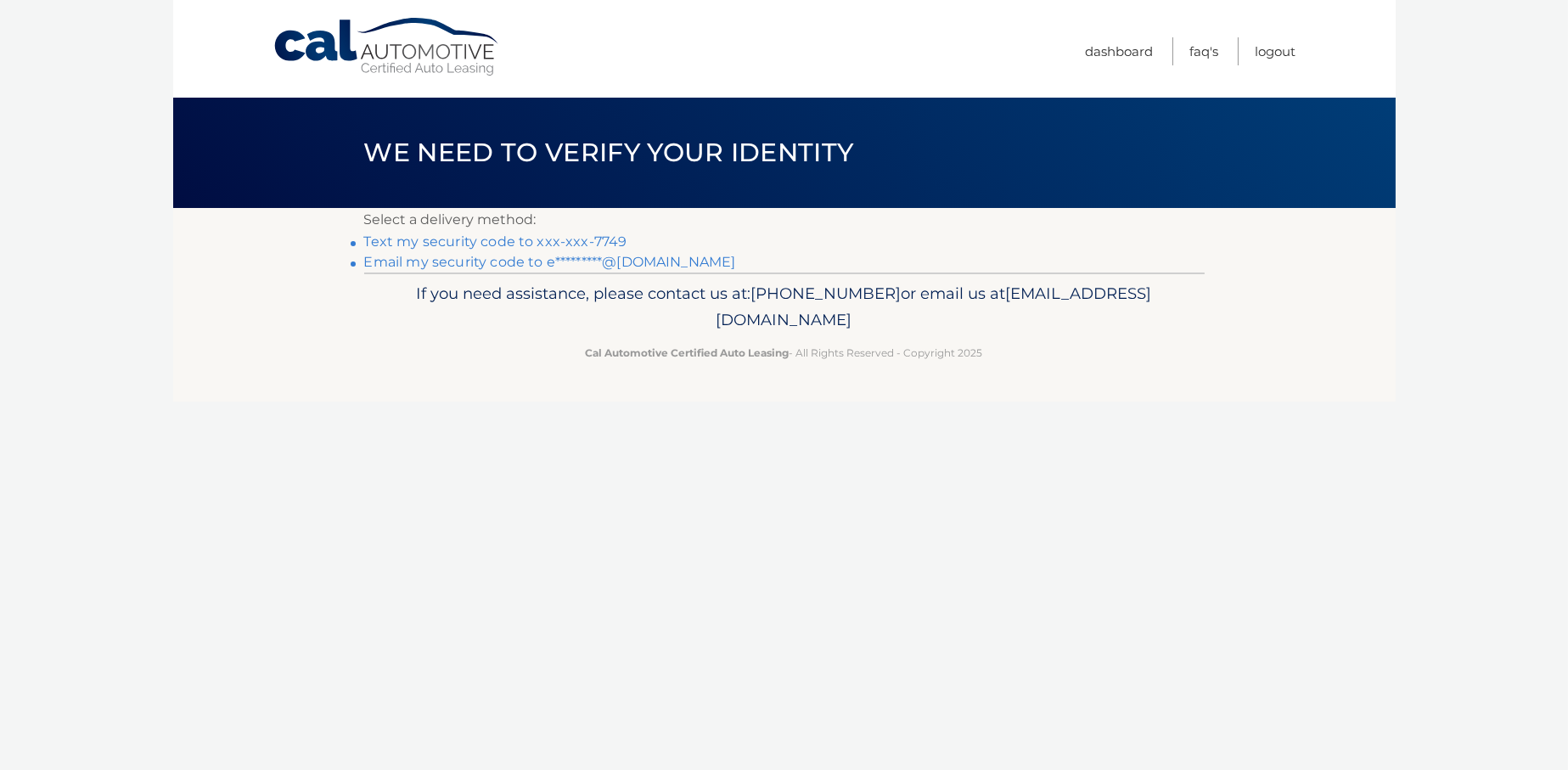
click at [595, 240] on link "Text my security code to xxx-xxx-7749" at bounding box center [496, 241] width 263 height 16
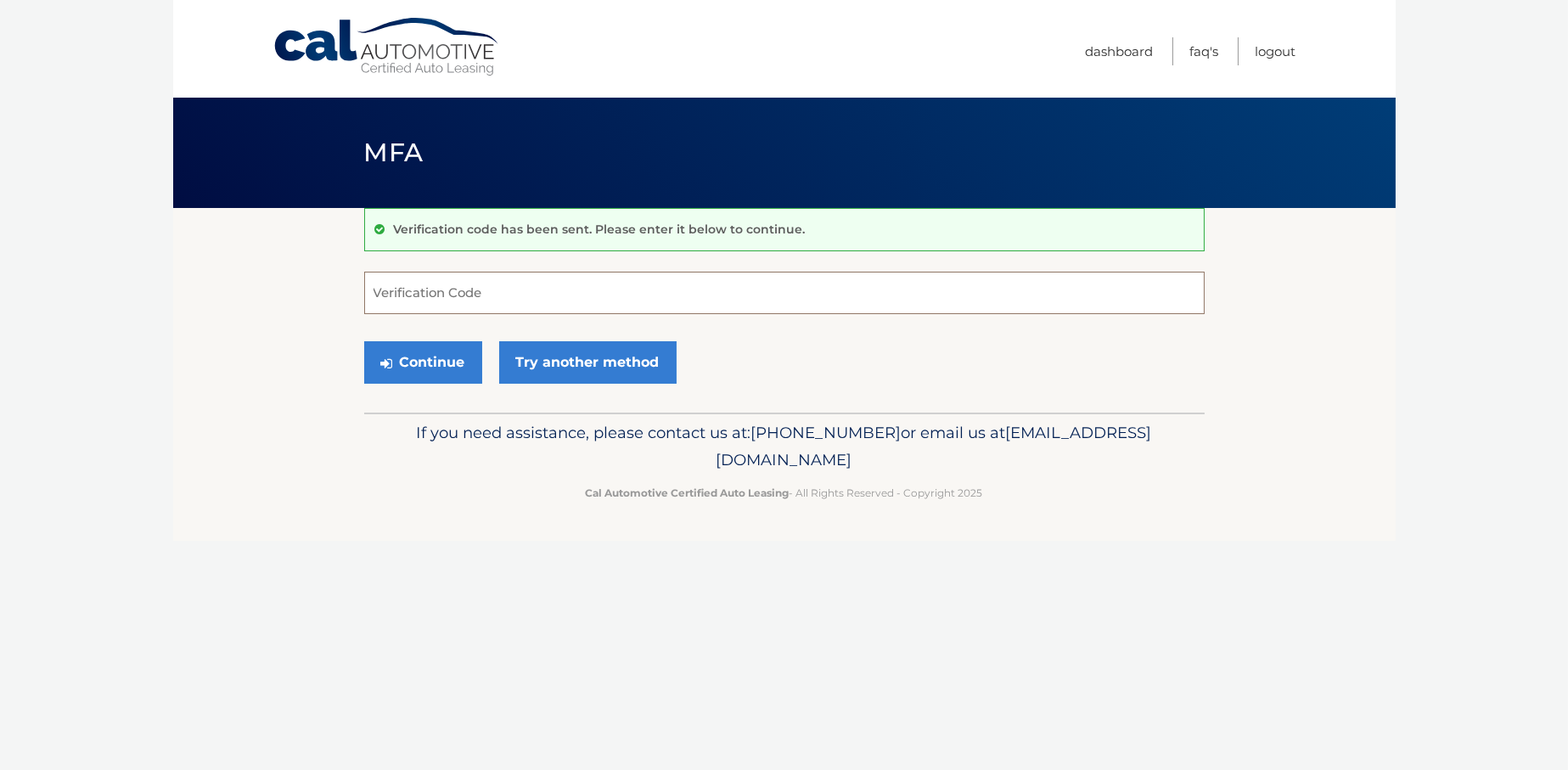
click at [570, 283] on input "Verification Code" at bounding box center [784, 293] width 840 height 43
type input "398848"
click at [364, 341] on button "Continue" at bounding box center [423, 362] width 118 height 43
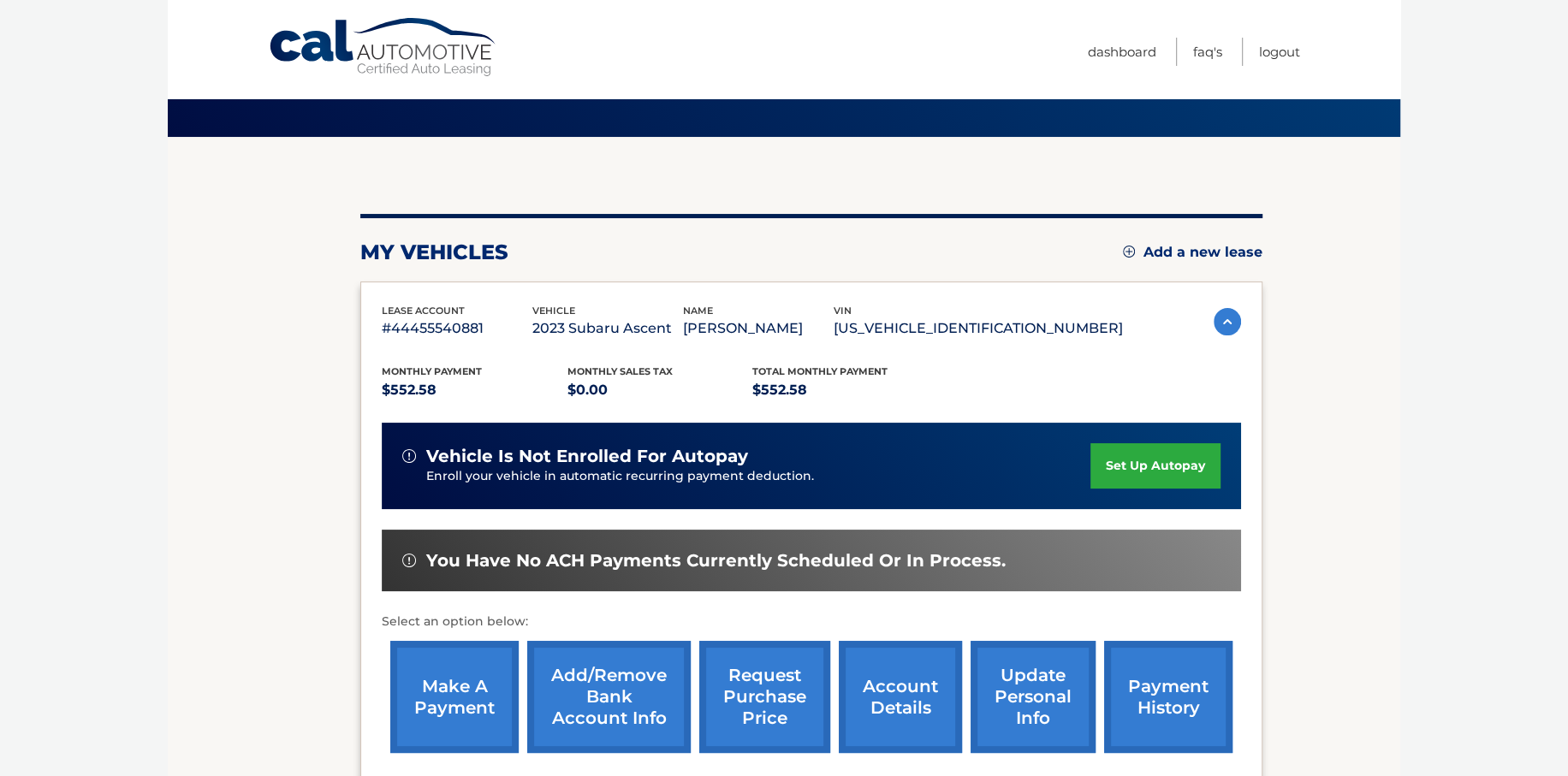
scroll to position [171, 0]
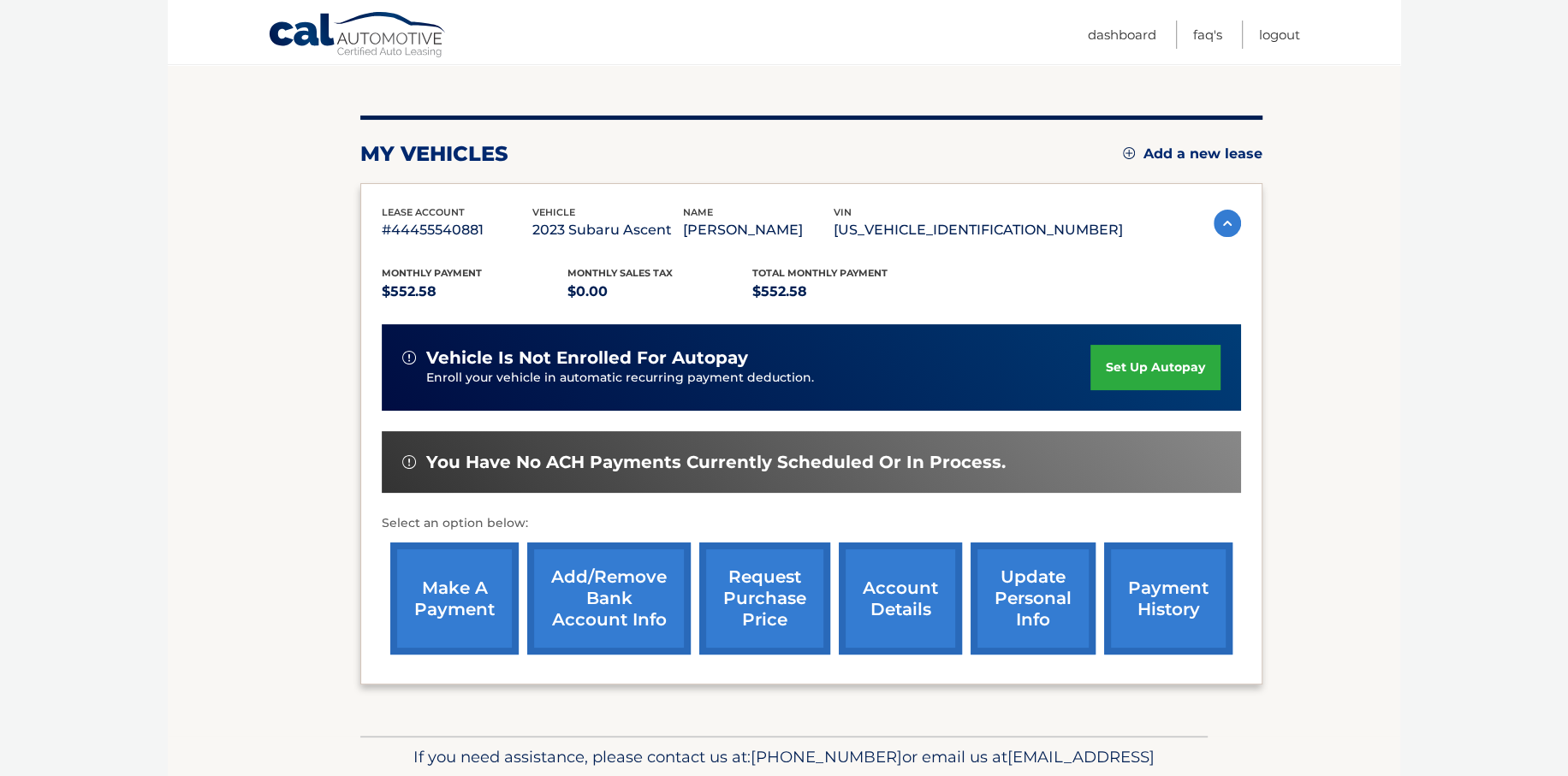
click at [449, 592] on link "make a payment" at bounding box center [455, 598] width 128 height 112
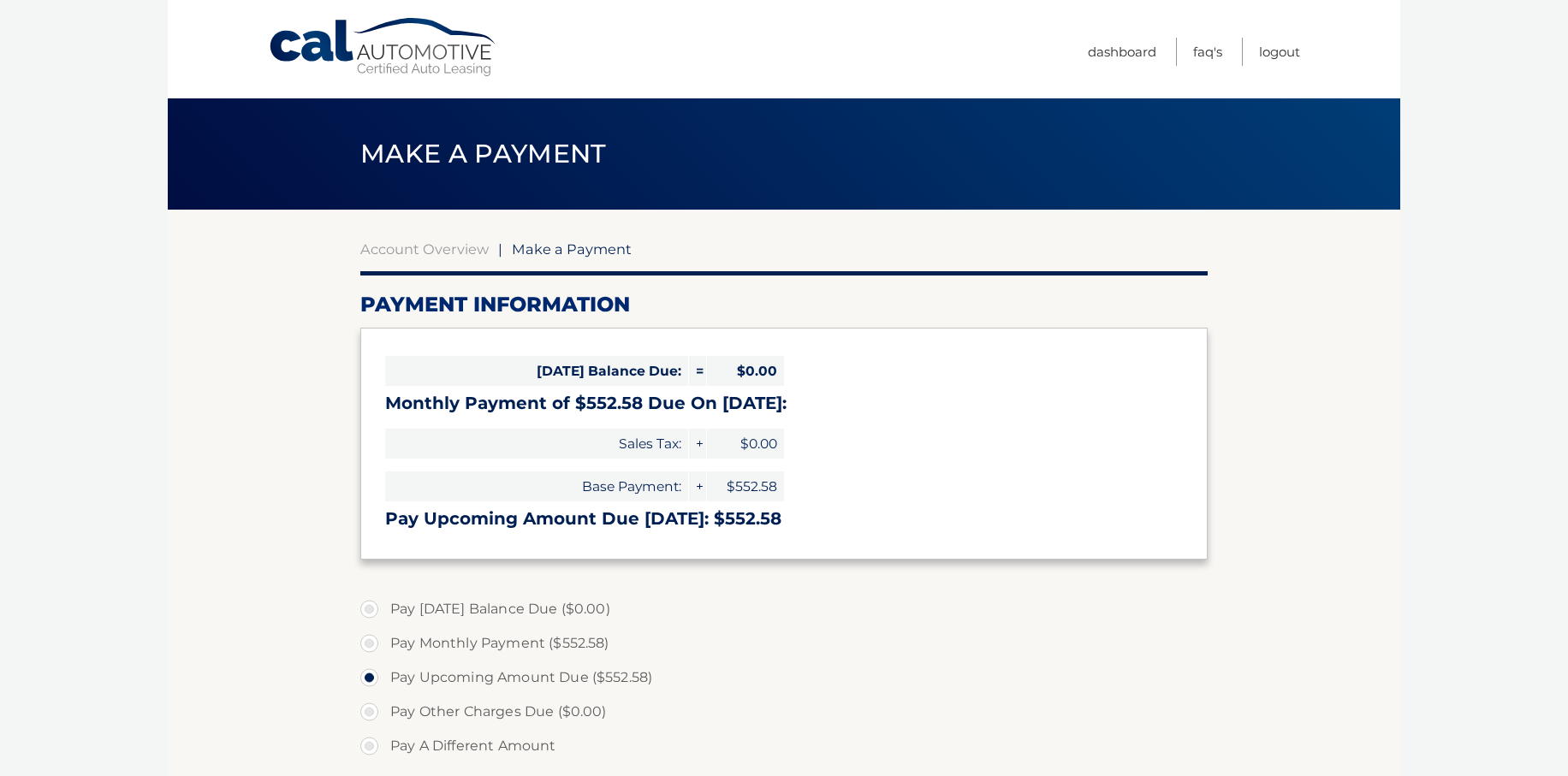
select select "MjNhMjJjOGEtOGU2MS00ZDZkLTgyNWEtYTQyZTVjZjE1YWVh"
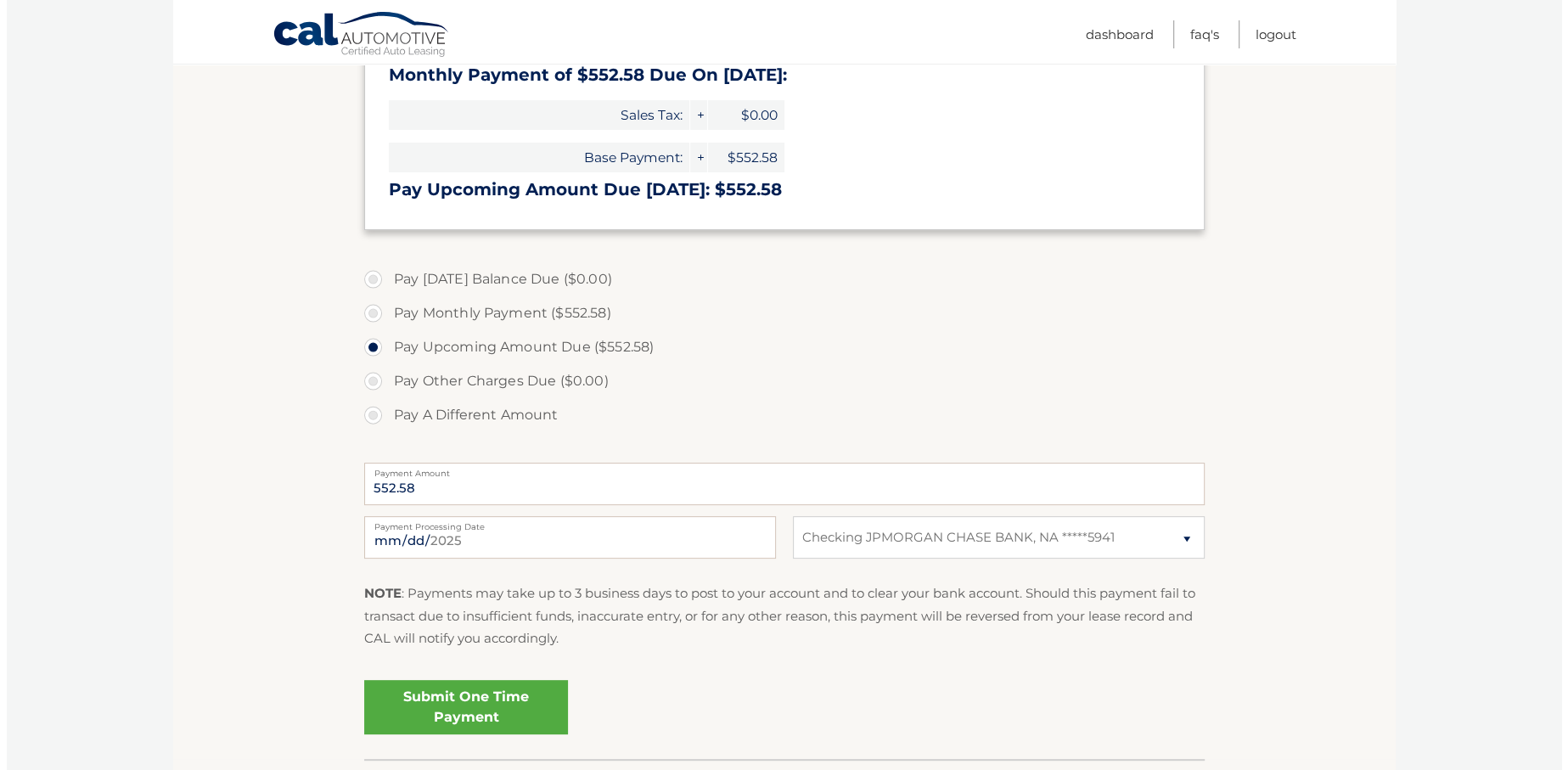
scroll to position [339, 0]
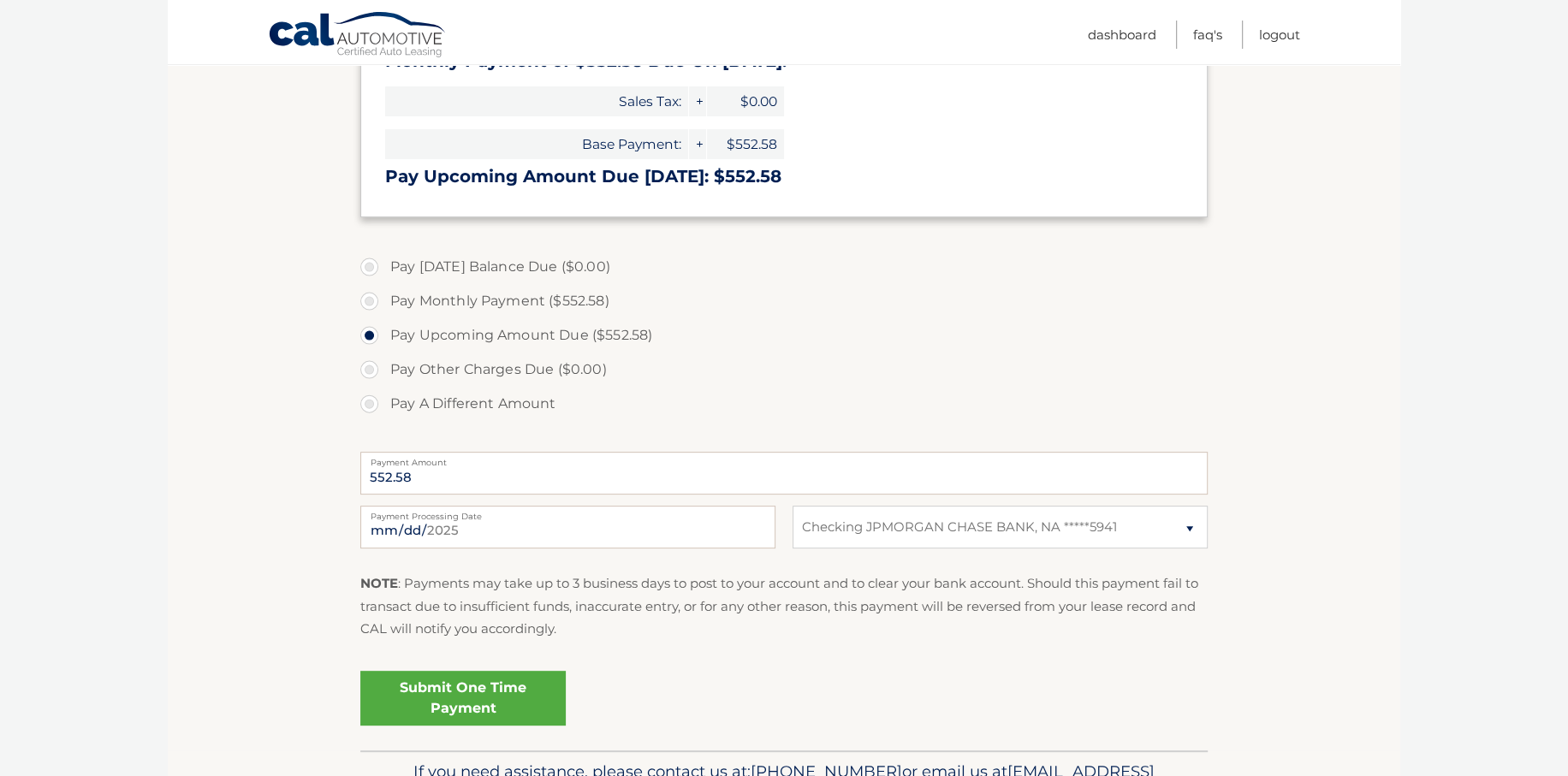
click at [506, 695] on link "Submit One Time Payment" at bounding box center [462, 697] width 205 height 54
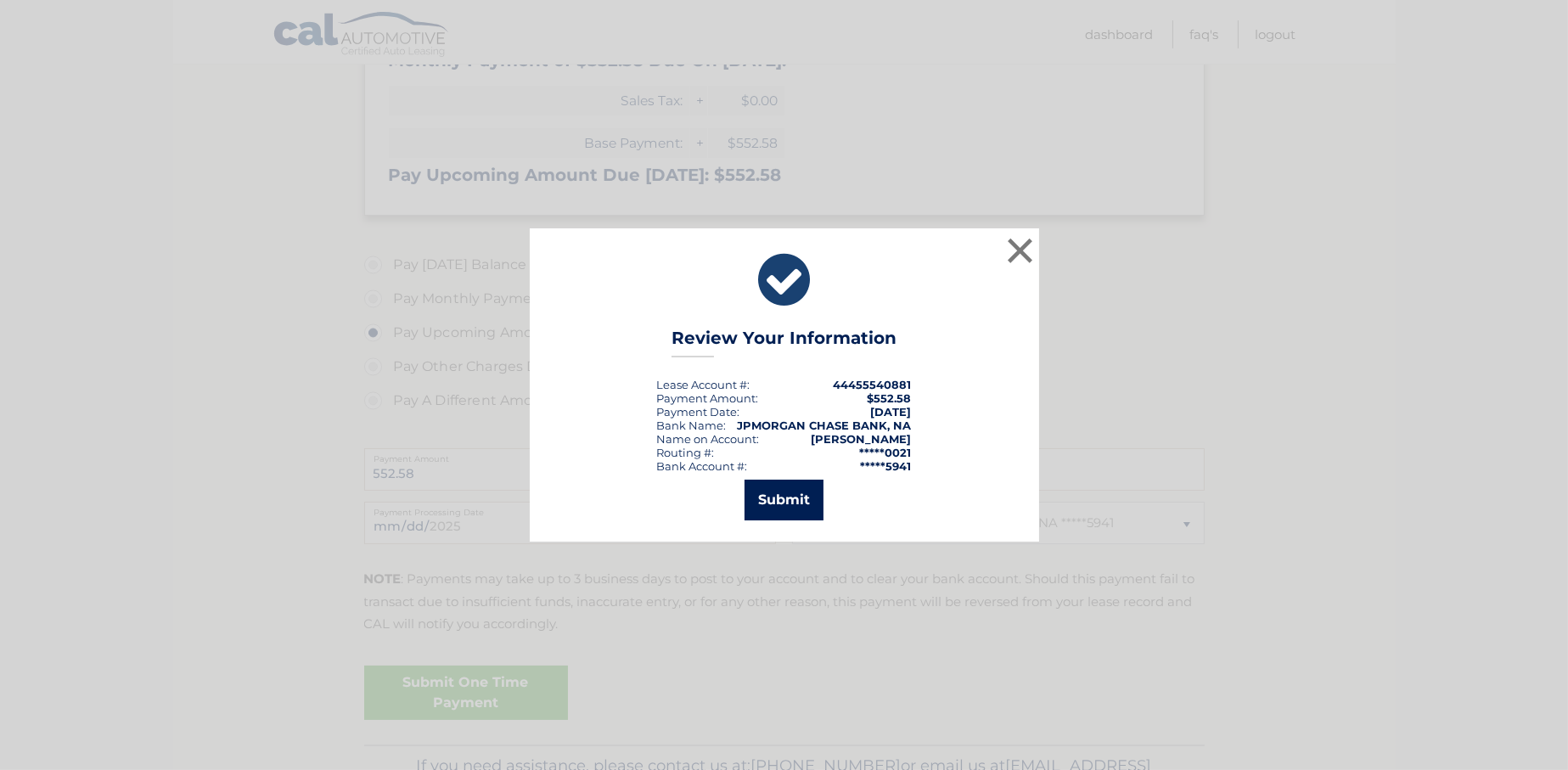
click at [776, 502] on button "Submit" at bounding box center [784, 499] width 79 height 41
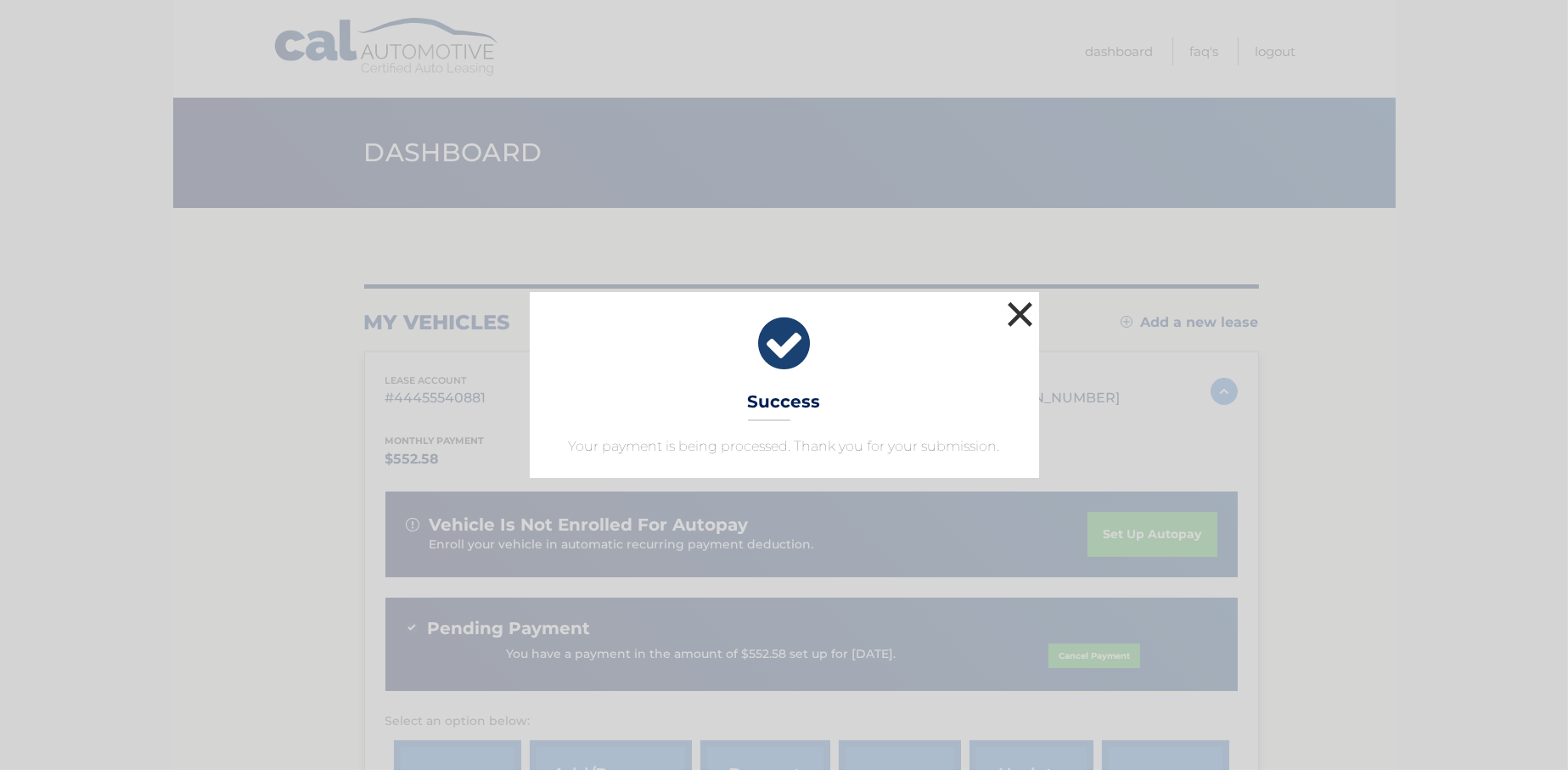
click at [1013, 302] on button "×" at bounding box center [1020, 314] width 34 height 34
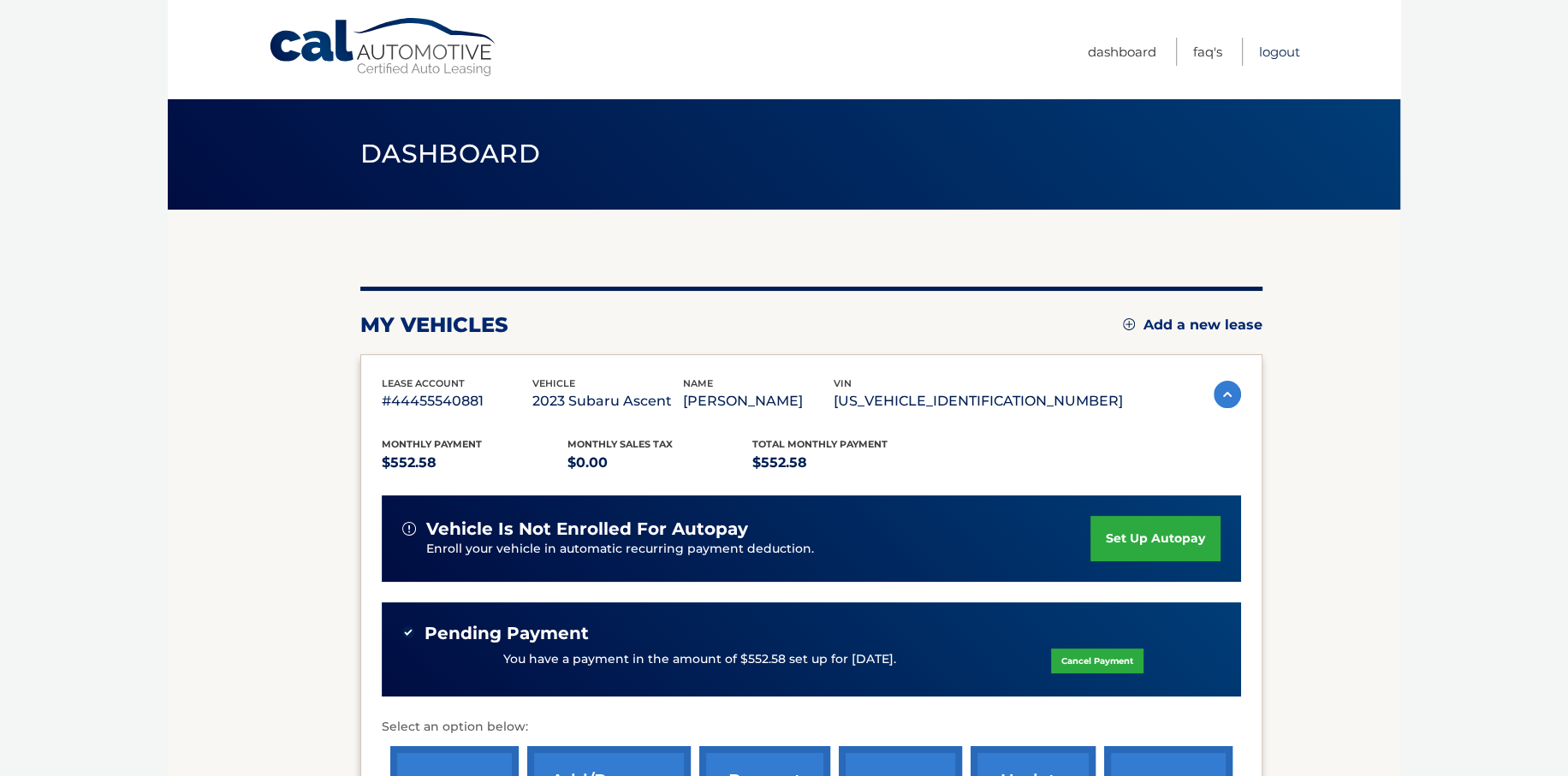
click at [1272, 48] on link "Logout" at bounding box center [1279, 52] width 41 height 29
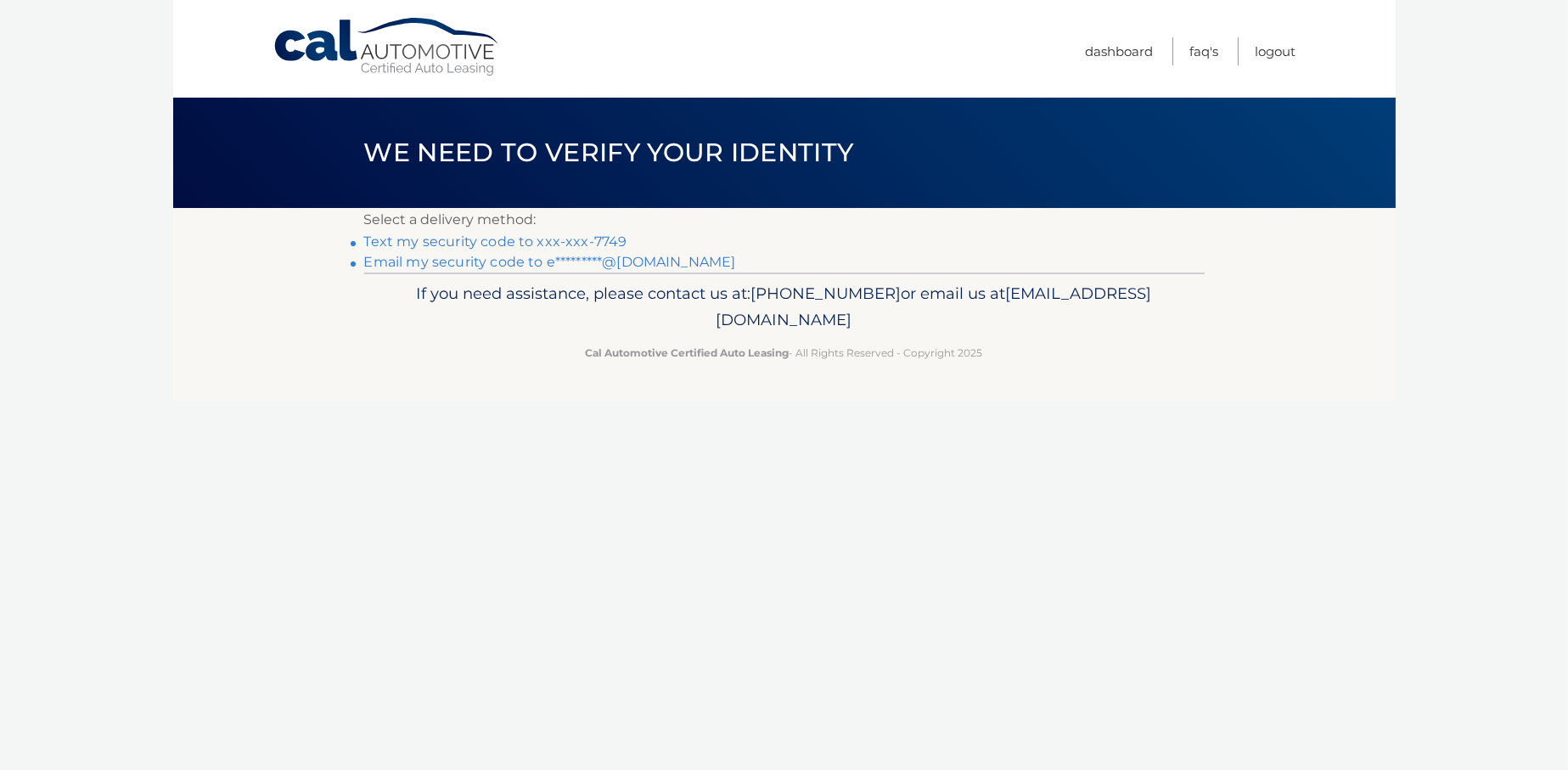
click at [556, 232] on li "Text my security code to xxx-xxx-7749" at bounding box center [784, 242] width 840 height 21
click at [581, 243] on link "Text my security code to xxx-xxx-7749" at bounding box center [496, 241] width 263 height 16
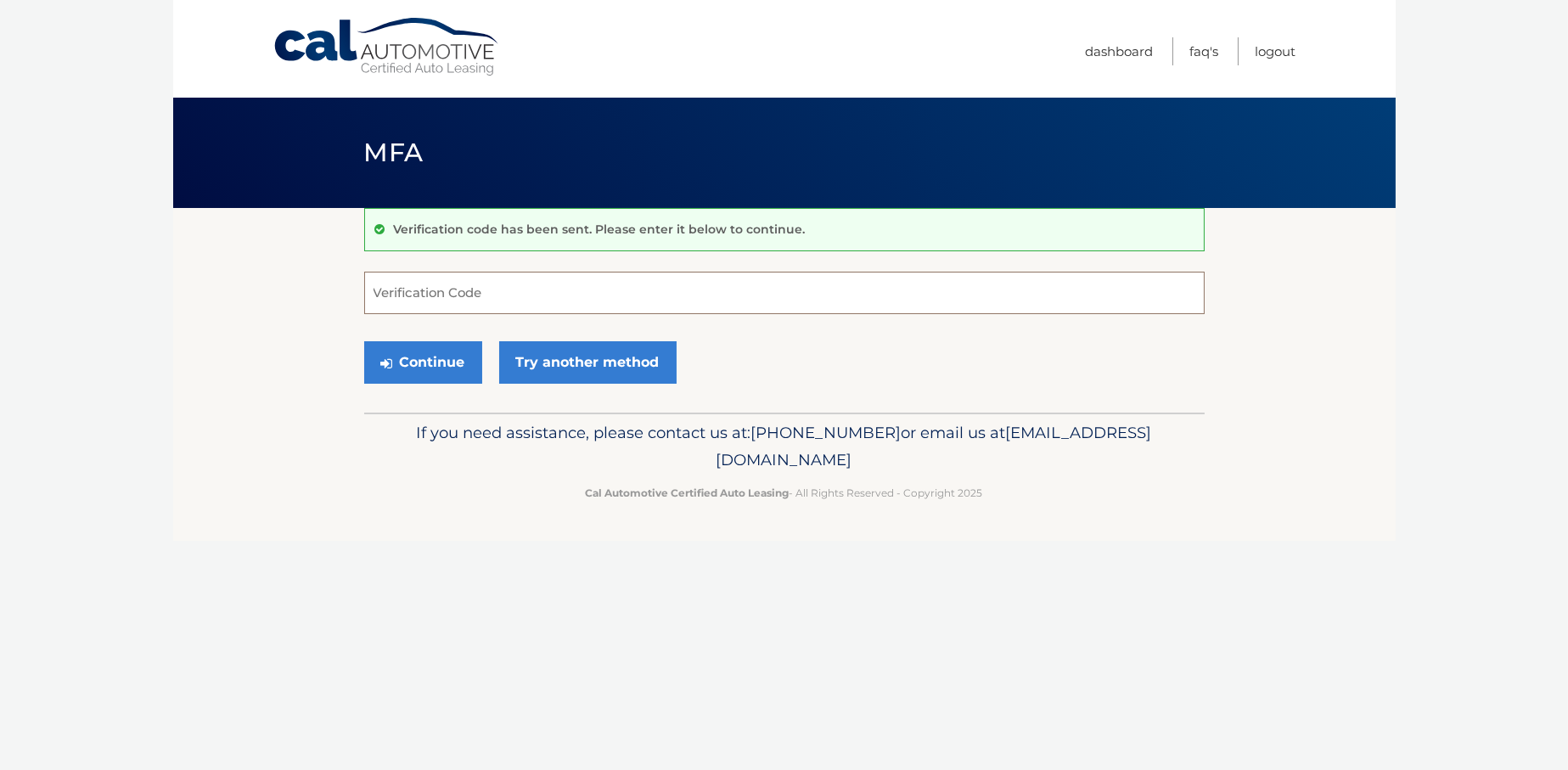
click at [559, 283] on input "Verification Code" at bounding box center [784, 293] width 840 height 43
type input "336229"
click at [448, 362] on button "Continue" at bounding box center [423, 362] width 118 height 43
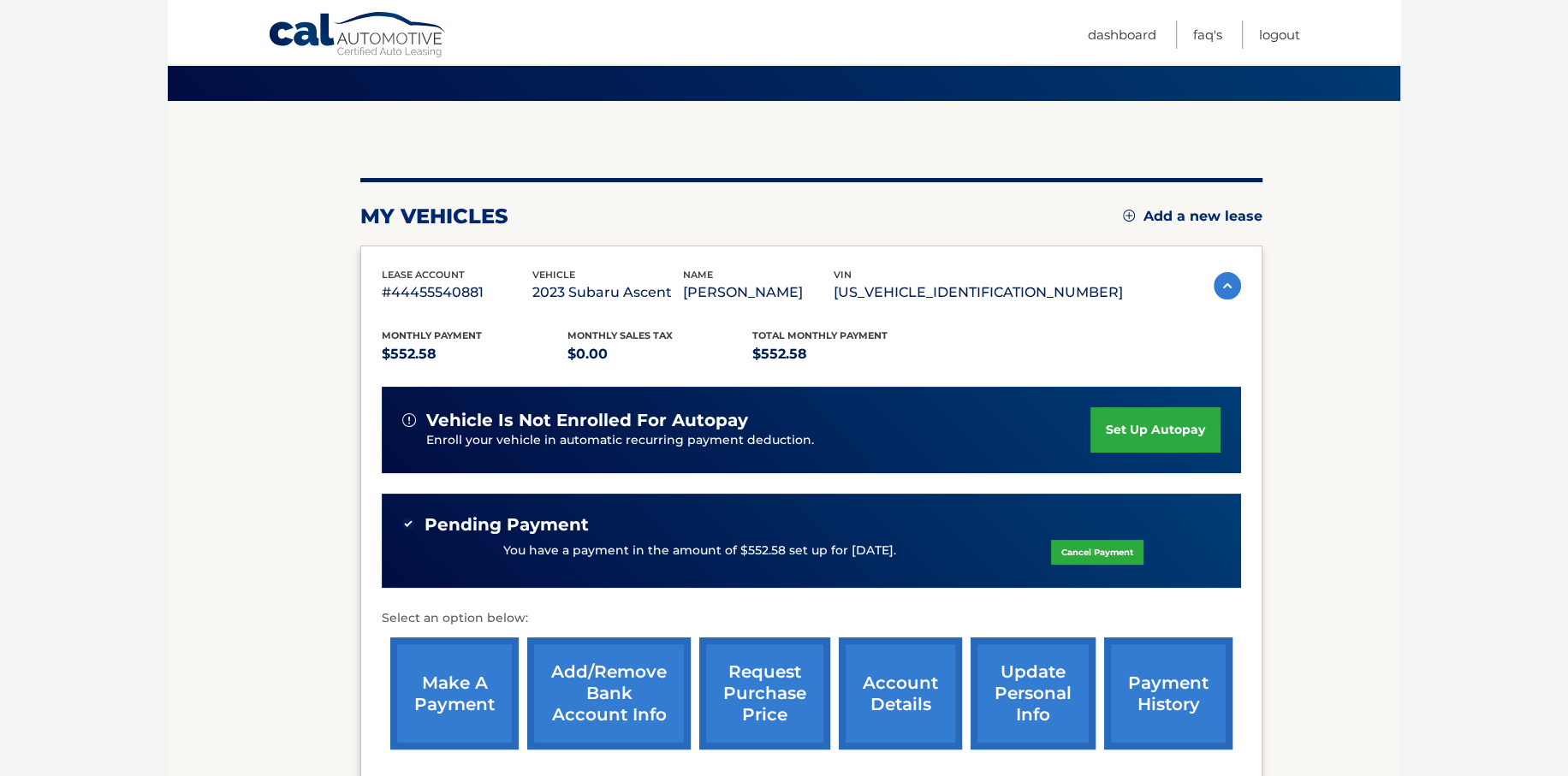
scroll to position [291, 0]
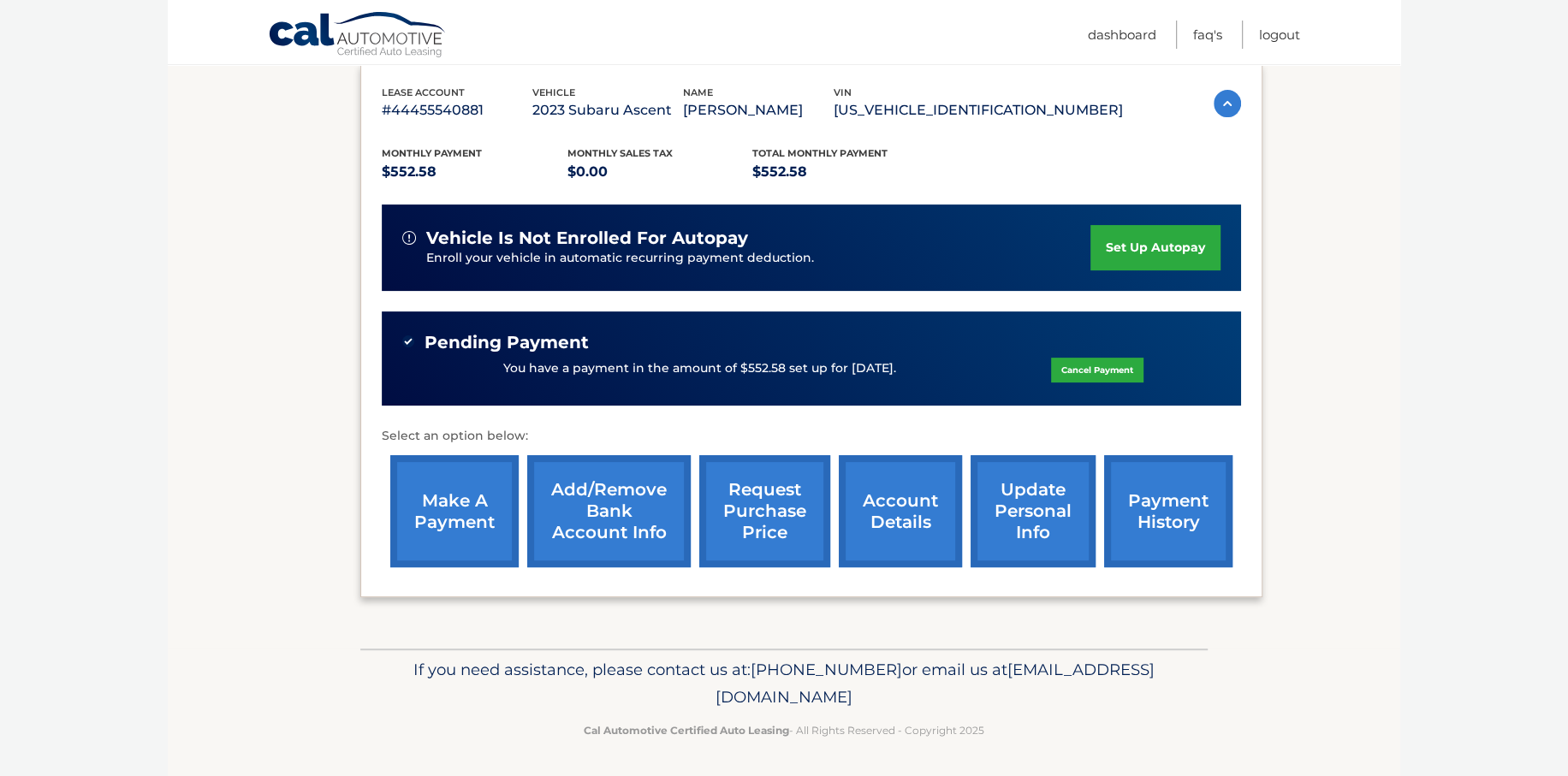
click at [739, 491] on link "request purchase price" at bounding box center [764, 511] width 131 height 112
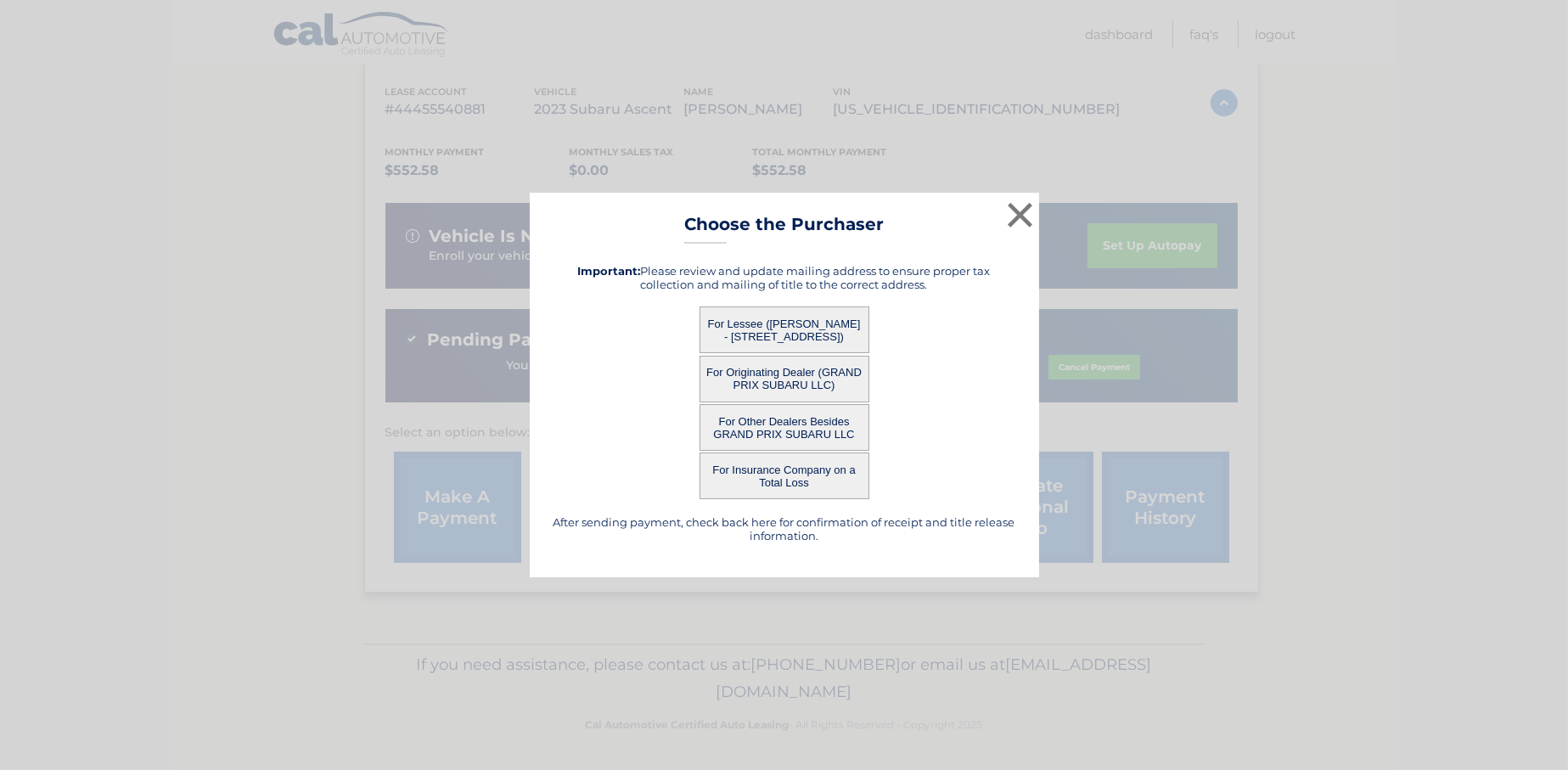
click at [756, 371] on button "For Originating Dealer (GRAND PRIX SUBARU LLC)" at bounding box center [784, 378] width 170 height 46
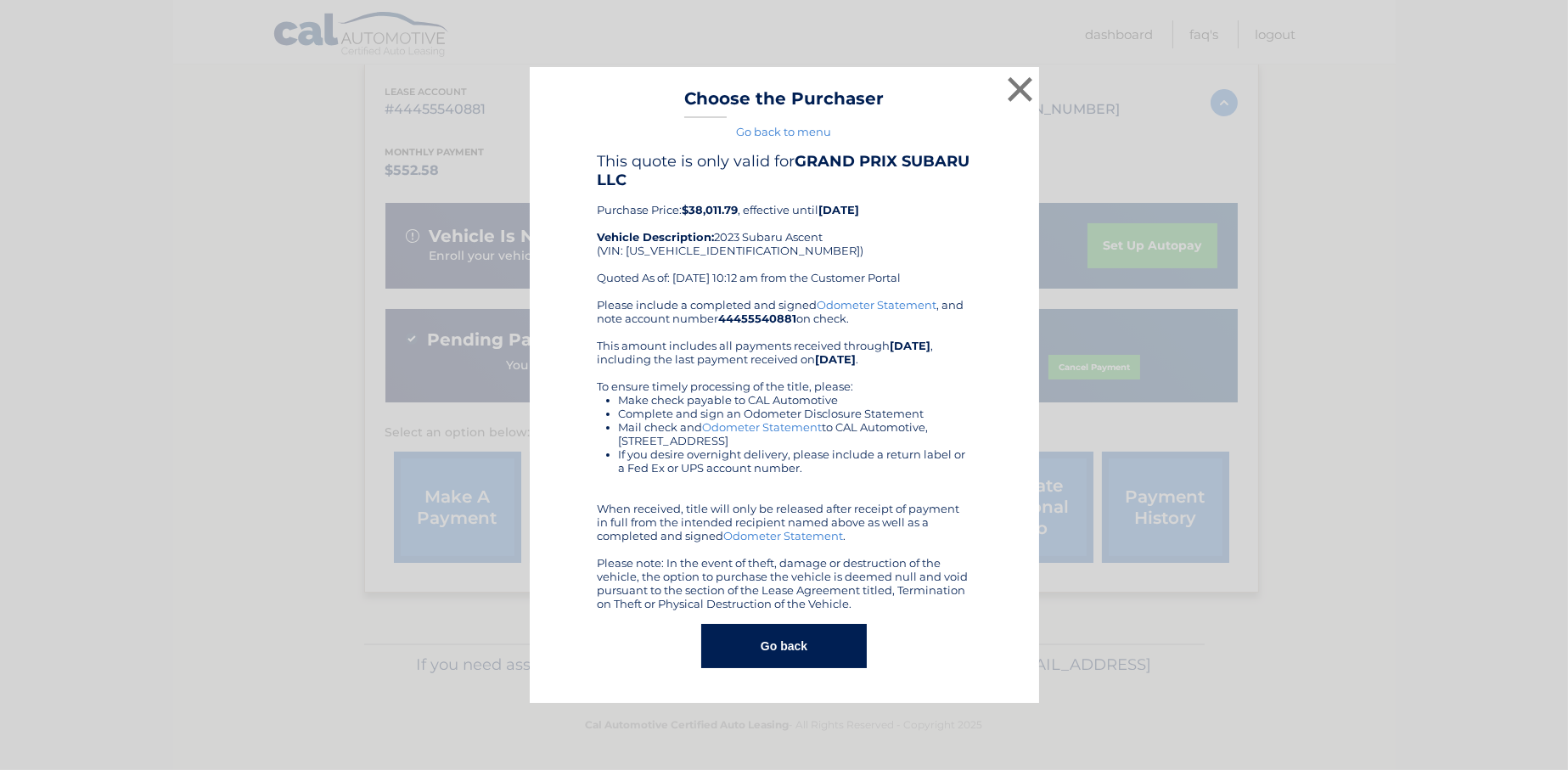
click at [780, 636] on button "Go back" at bounding box center [784, 646] width 166 height 45
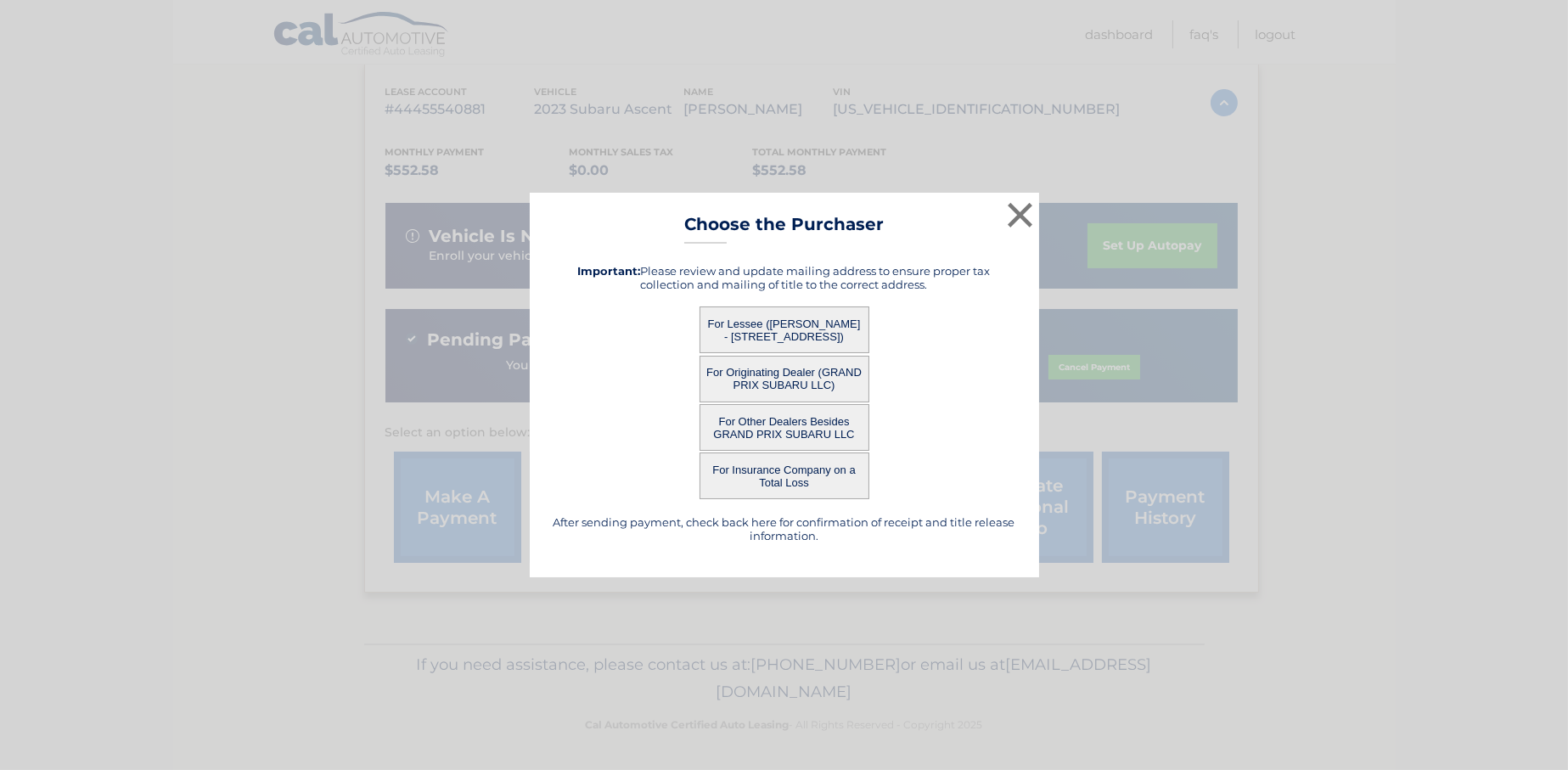
click at [797, 318] on button "For Lessee (ELAYNE LITTERELLO - 22 SPRUCEWOOD DR, , LEVITTOWN, NY 11756)" at bounding box center [784, 329] width 170 height 46
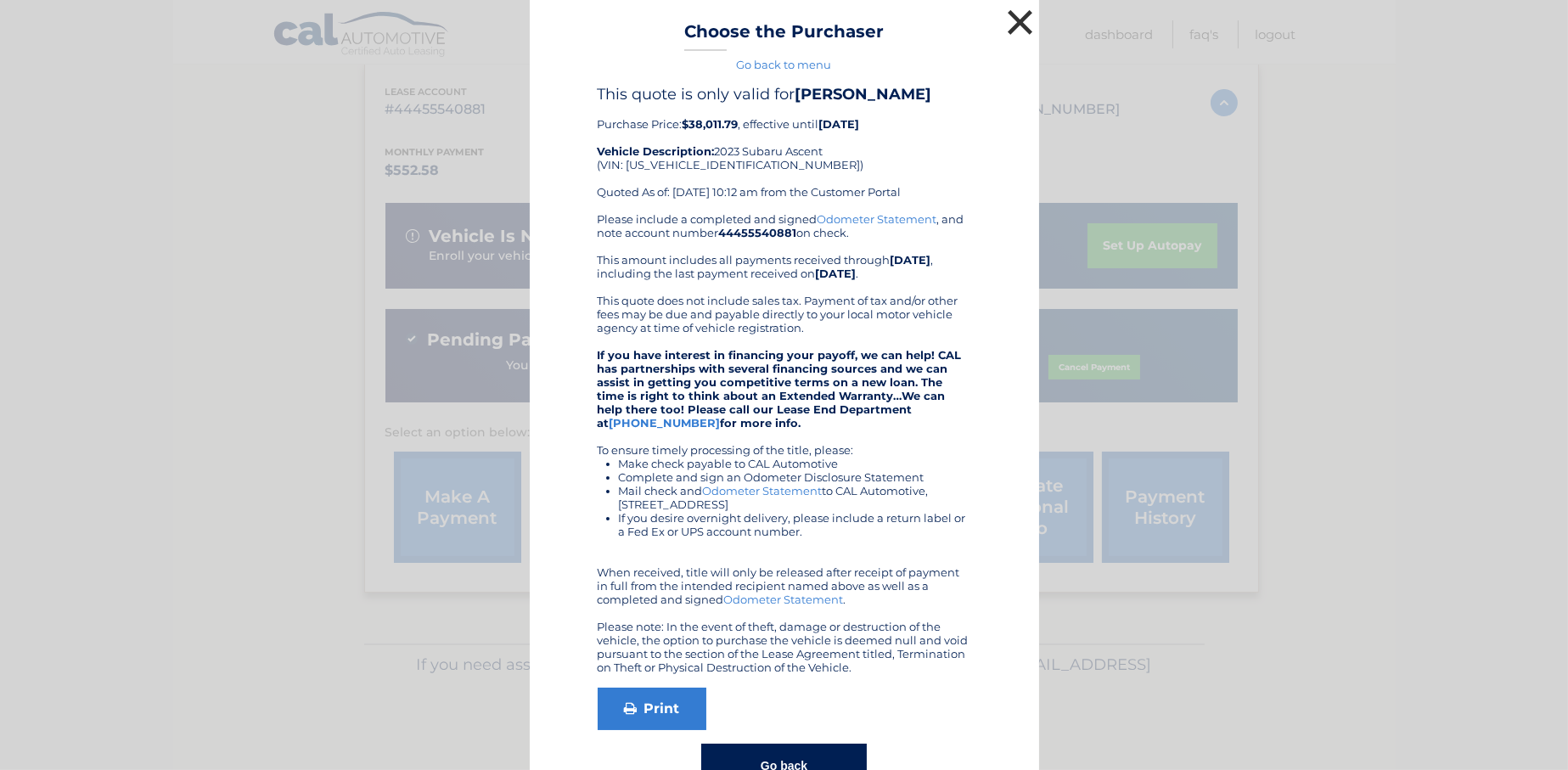
click at [1004, 12] on button "×" at bounding box center [1020, 22] width 34 height 34
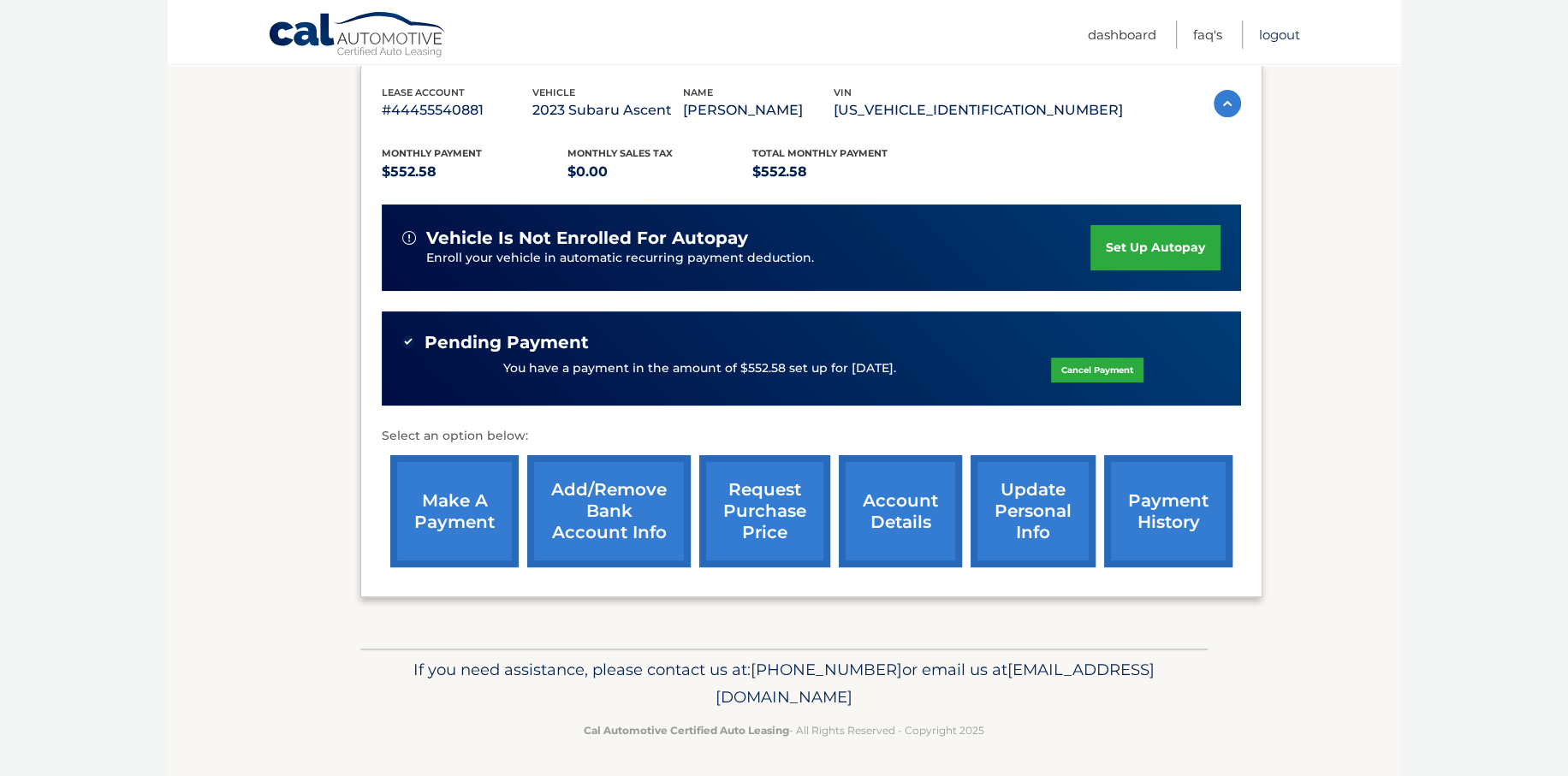
click at [1261, 33] on link "Logout" at bounding box center [1279, 35] width 41 height 29
